Goal: Task Accomplishment & Management: Use online tool/utility

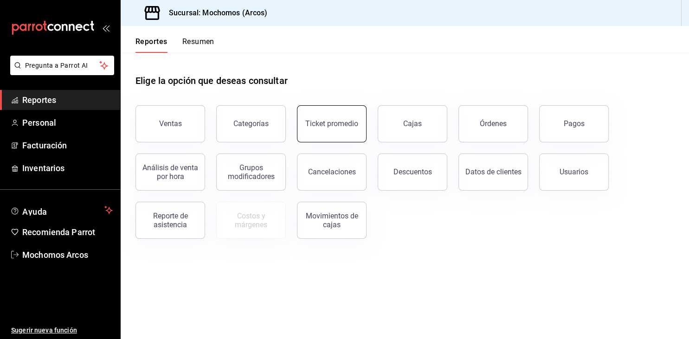
click at [363, 124] on button "Ticket promedio" at bounding box center [332, 123] width 70 height 37
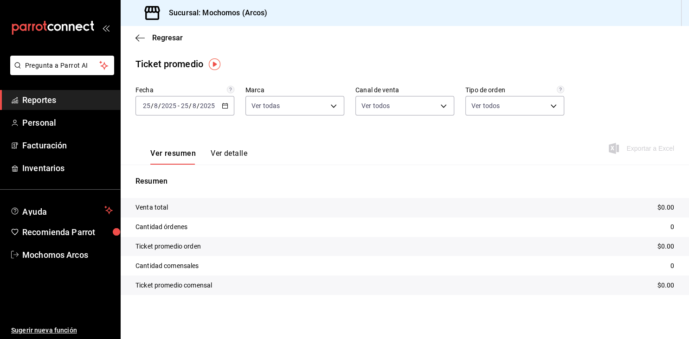
type input "dd36a3dd-8c35-4563-bc3a-0ae6137ce787"
type input "PARROT,UBER_EATS,RAPPI,DIDI_FOOD,ONLINE"
type input "c6b8ee8d-4955-4723-bae1-372b147e207b,27be71f3-ce18-4cfa-bd3b-e966efc6a73f,EXTER…"
click at [224, 108] on icon "button" at bounding box center [225, 105] width 6 height 6
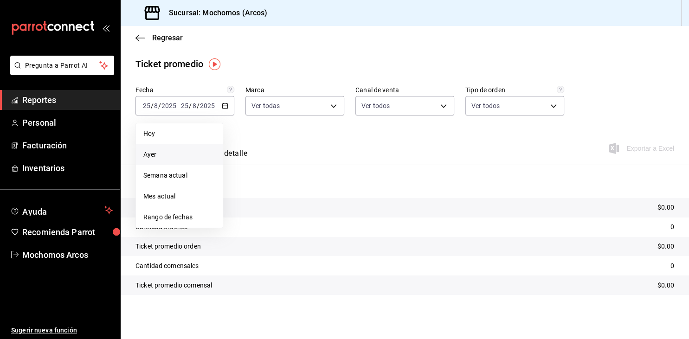
click at [153, 152] on span "Ayer" at bounding box center [179, 155] width 72 height 10
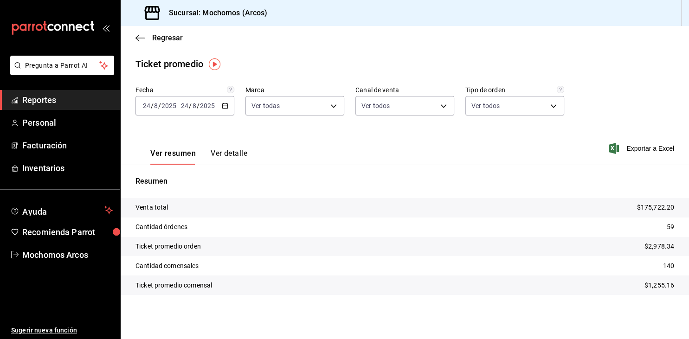
click at [38, 99] on span "Reportes" at bounding box center [67, 100] width 90 height 13
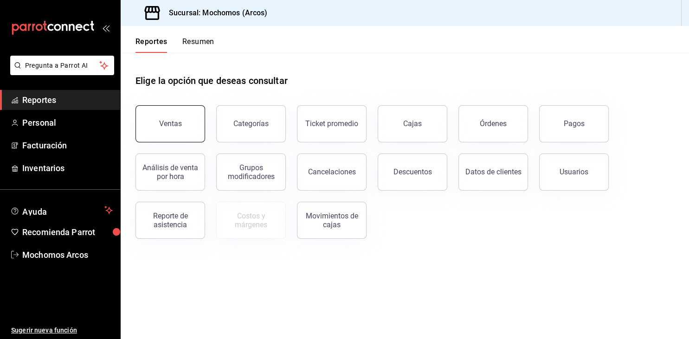
click at [152, 119] on button "Ventas" at bounding box center [170, 123] width 70 height 37
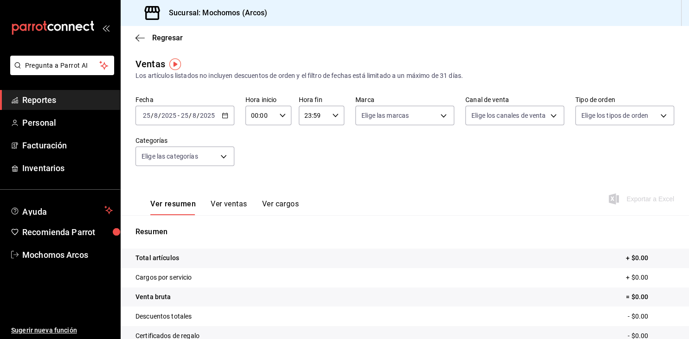
click at [273, 119] on input "00:00" at bounding box center [260, 115] width 30 height 19
click at [255, 166] on button "05" at bounding box center [256, 157] width 19 height 19
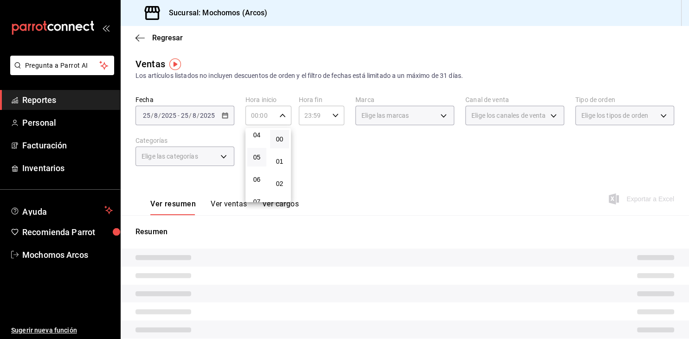
type input "05:00"
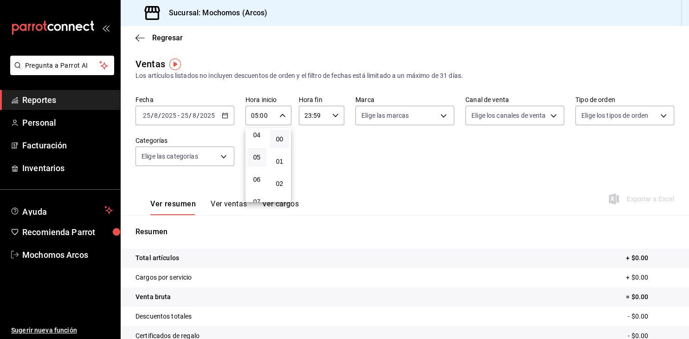
click at [227, 116] on div at bounding box center [344, 169] width 689 height 339
click at [226, 116] on icon "button" at bounding box center [225, 115] width 6 height 6
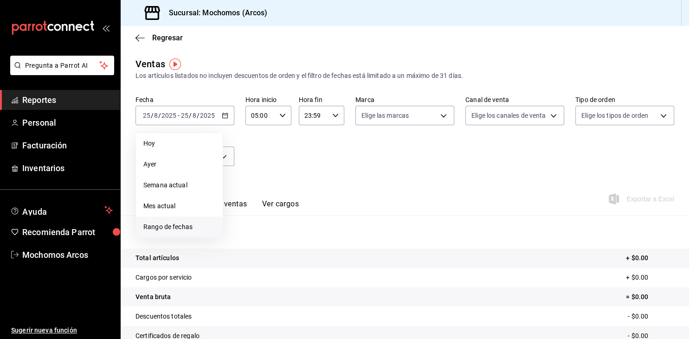
click at [158, 224] on span "Rango de fechas" at bounding box center [179, 227] width 72 height 10
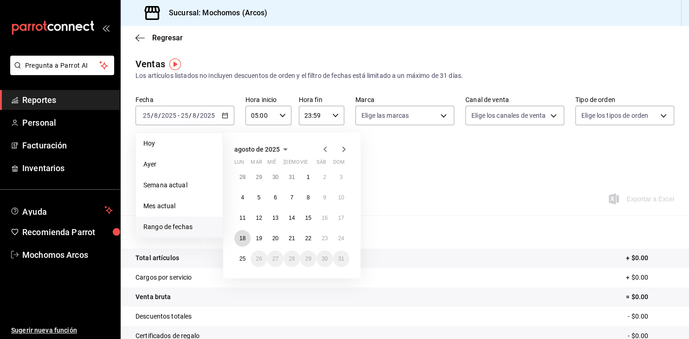
click at [242, 243] on button "18" at bounding box center [242, 238] width 16 height 17
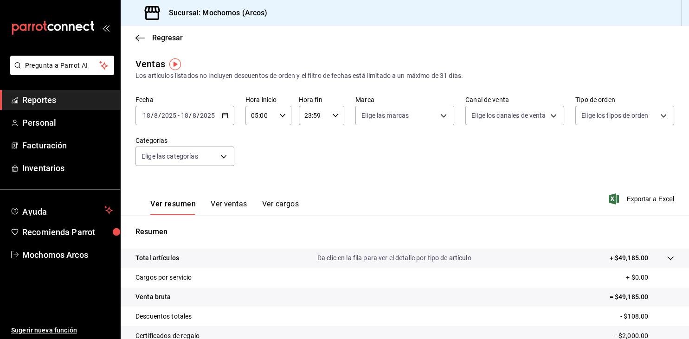
click at [228, 118] on icon "button" at bounding box center [225, 115] width 6 height 6
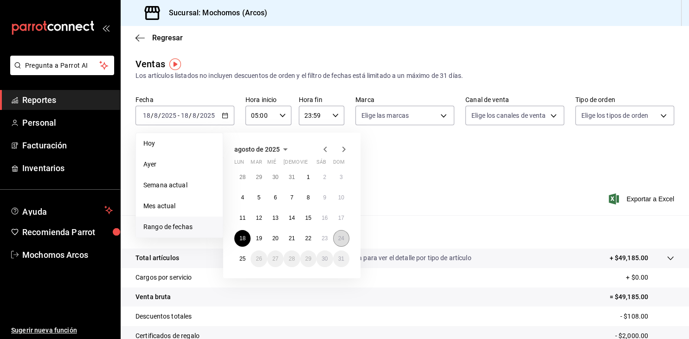
click at [340, 236] on abbr "24" at bounding box center [341, 238] width 6 height 6
click at [246, 236] on button "18" at bounding box center [242, 238] width 16 height 17
click at [246, 236] on p "Resumen" at bounding box center [404, 231] width 538 height 11
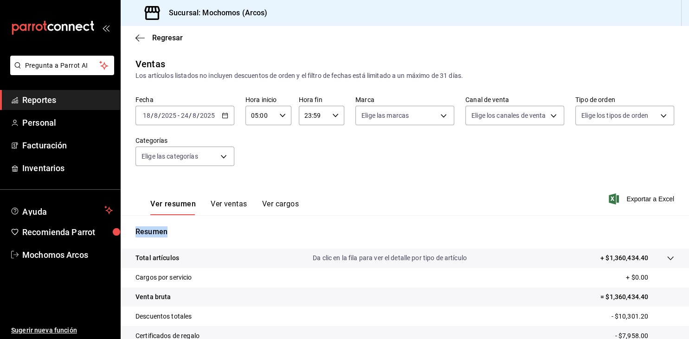
scroll to position [105, 0]
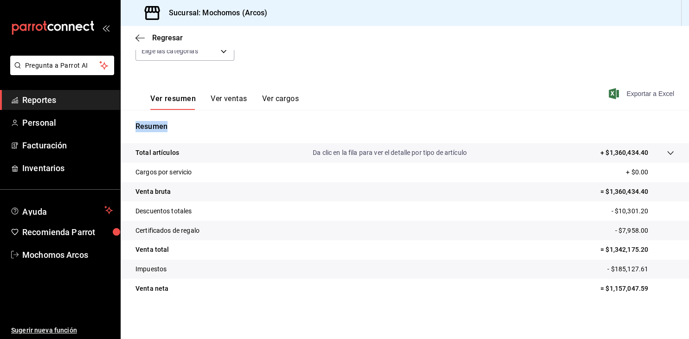
click at [633, 96] on span "Exportar a Excel" at bounding box center [642, 93] width 64 height 11
